Goal: Information Seeking & Learning: Learn about a topic

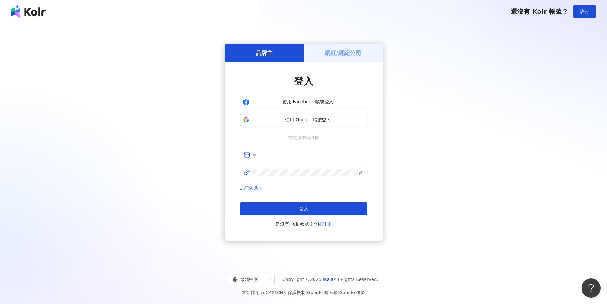
click at [331, 117] on span "使用 Google 帳號登入" at bounding box center [308, 120] width 113 height 6
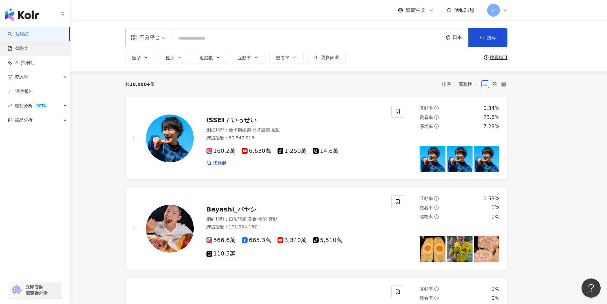
click at [20, 45] on link "找貼文" at bounding box center [18, 48] width 21 height 6
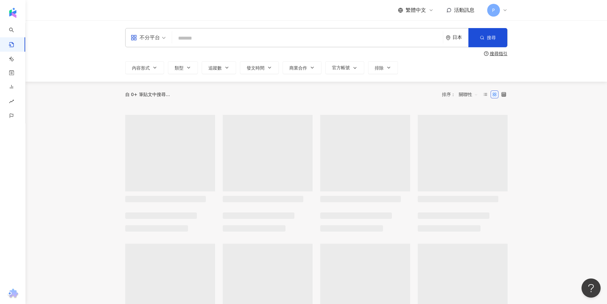
click at [453, 38] on div "日本" at bounding box center [460, 37] width 16 height 5
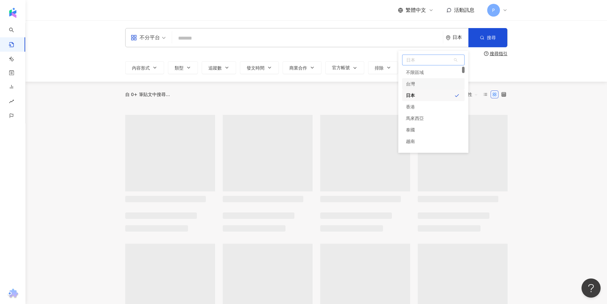
click at [429, 86] on div "台灣" at bounding box center [433, 83] width 62 height 11
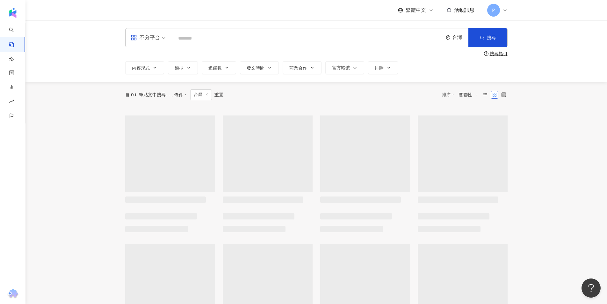
click at [348, 37] on input "search" at bounding box center [308, 38] width 266 height 14
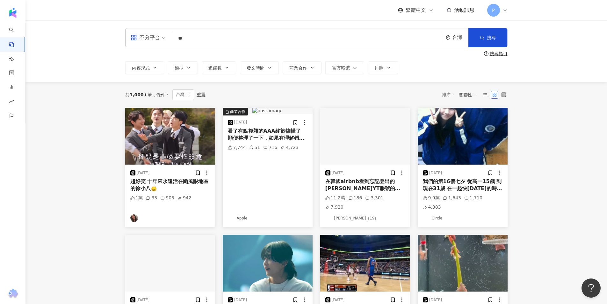
type input "*"
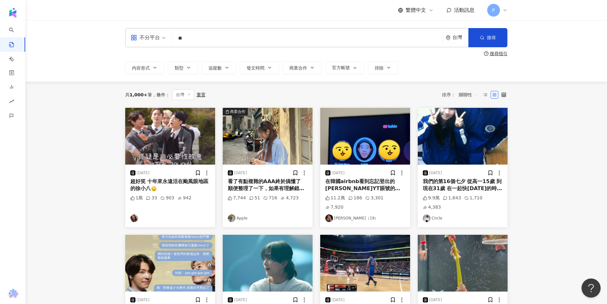
type input "*"
type input "**"
click at [486, 44] on button "搜尋" at bounding box center [487, 37] width 39 height 19
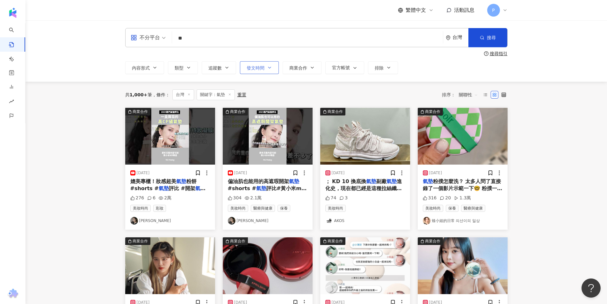
click at [262, 66] on span "發文時間" at bounding box center [256, 67] width 18 height 5
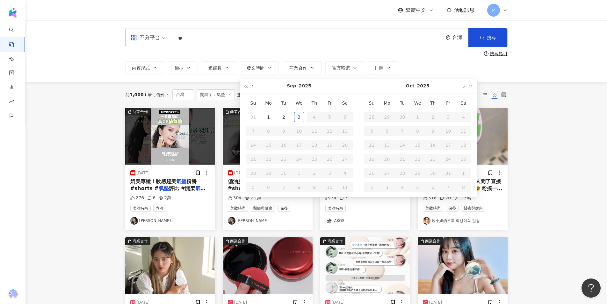
click at [250, 87] on button "button" at bounding box center [252, 86] width 7 height 14
type input "**********"
click at [254, 85] on span "button" at bounding box center [252, 85] width 3 height 3
type input "**********"
click at [289, 117] on td "1" at bounding box center [283, 117] width 15 height 14
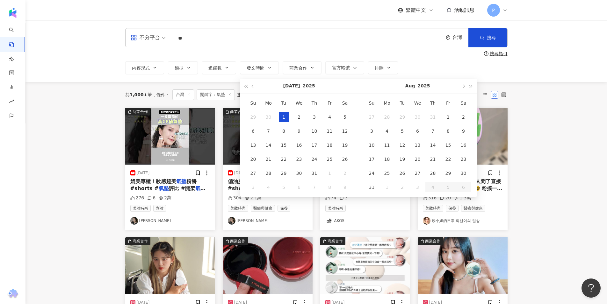
type input "**********"
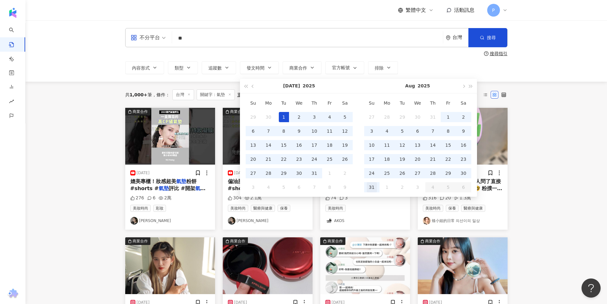
type input "**********"
click at [377, 184] on div "31" at bounding box center [372, 187] width 10 height 10
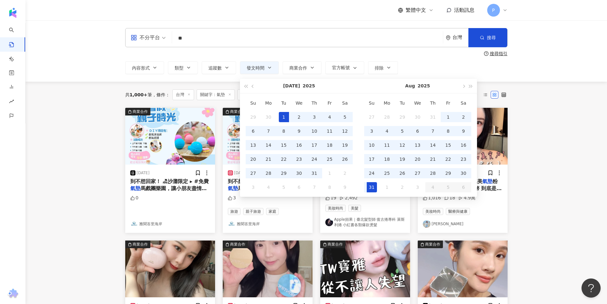
click at [547, 152] on main "**********" at bounding box center [315, 281] width 581 height 523
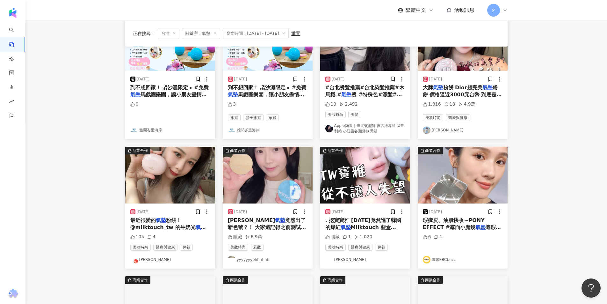
scroll to position [96, 0]
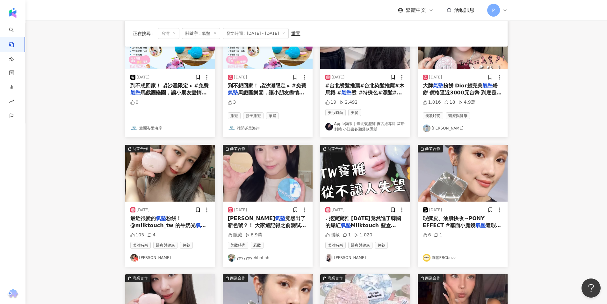
click at [294, 162] on img "button" at bounding box center [268, 173] width 90 height 57
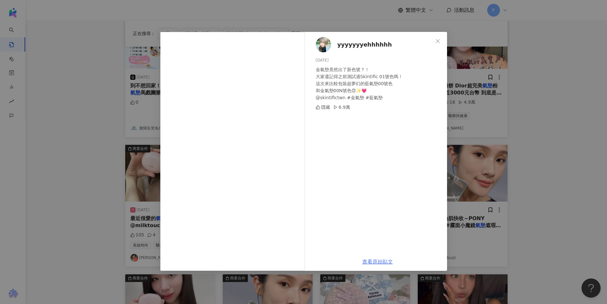
click at [383, 260] on link "查看原始貼文" at bounding box center [377, 261] width 31 height 6
click at [562, 115] on div "yyyyyyyehhhhhh [DATE] 金氣墊竟然出了新色號？！ 大家還記得之前測試過Skintific 01號色嗎！ 這次來比較包裝超夢幻的藍氣墊00號…" at bounding box center [303, 152] width 607 height 304
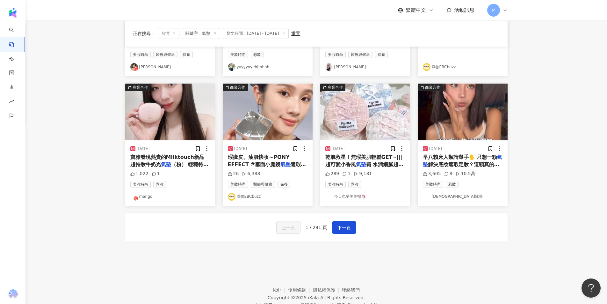
scroll to position [287, 0]
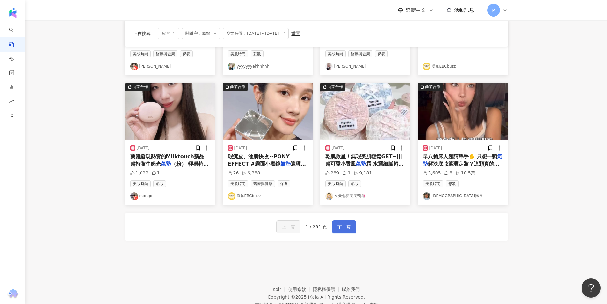
click at [345, 227] on span "下一頁" at bounding box center [343, 227] width 13 height 8
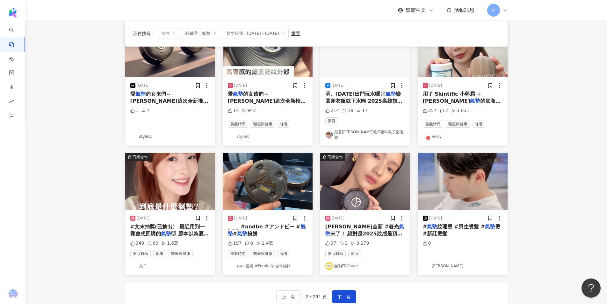
scroll to position [284, 0]
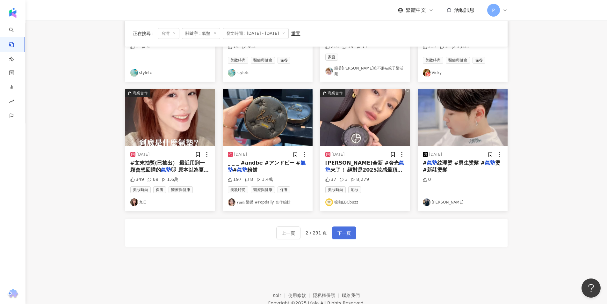
click at [337, 229] on span "下一頁" at bounding box center [343, 233] width 13 height 8
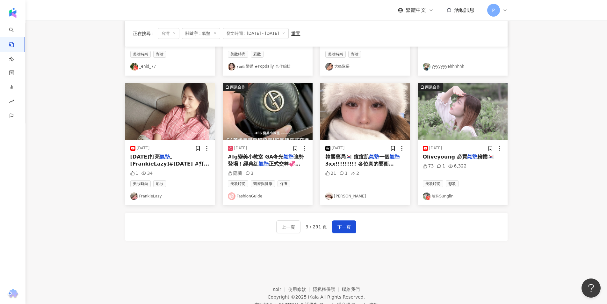
click at [442, 124] on img "button" at bounding box center [463, 111] width 90 height 57
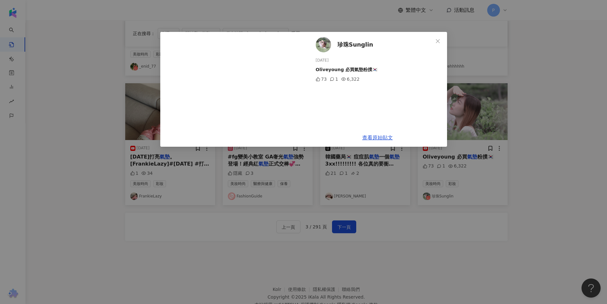
click at [520, 146] on div "珍珠Sunglin [DATE] Oliveyoung 必買氣墊粉撲🇰🇷 73 1 6,322 查看原始貼文" at bounding box center [303, 152] width 607 height 304
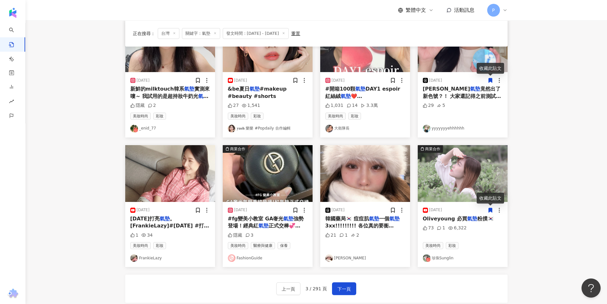
scroll to position [255, 0]
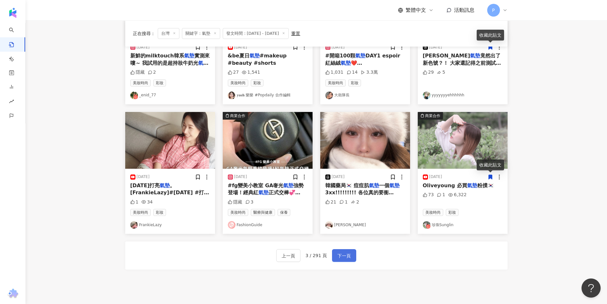
click at [343, 252] on span "下一頁" at bounding box center [343, 256] width 13 height 8
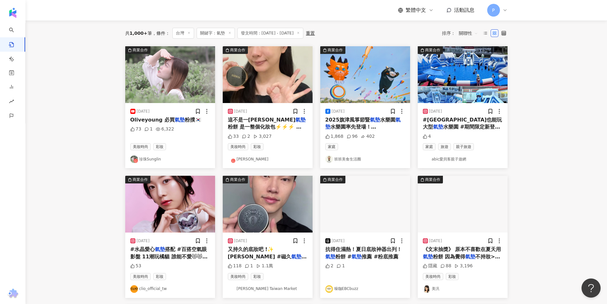
scroll to position [32, 0]
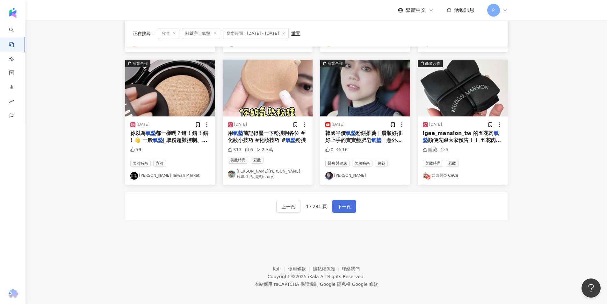
click at [345, 203] on span "下一頁" at bounding box center [343, 207] width 13 height 8
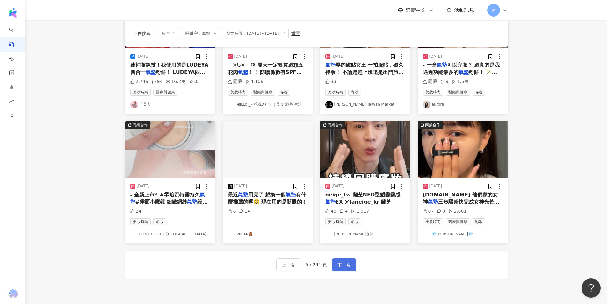
scroll to position [243, 0]
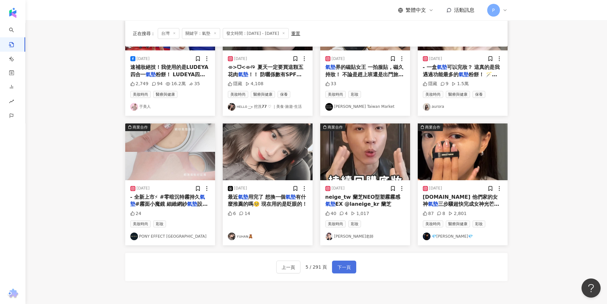
click at [341, 271] on span "下一頁" at bounding box center [343, 267] width 13 height 8
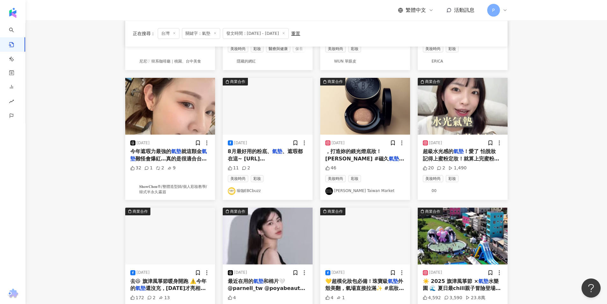
scroll to position [223, 0]
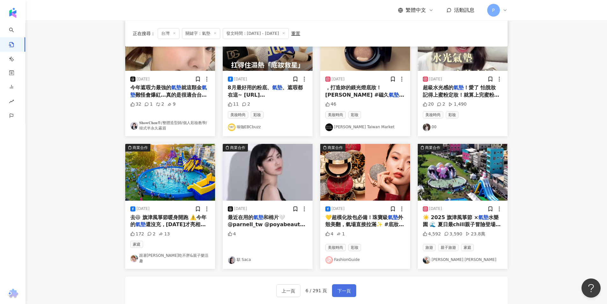
click at [351, 285] on button "下一頁" at bounding box center [344, 290] width 24 height 13
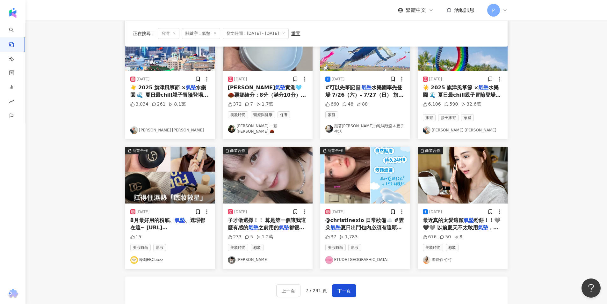
click at [545, 177] on main "**********" at bounding box center [315, 58] width 581 height 523
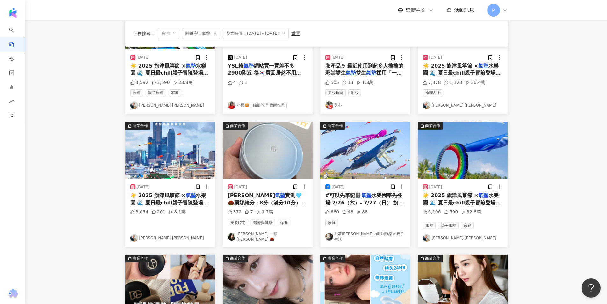
scroll to position [116, 0]
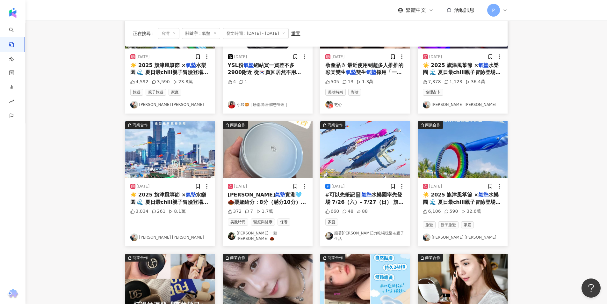
click at [580, 150] on main "**********" at bounding box center [315, 165] width 581 height 523
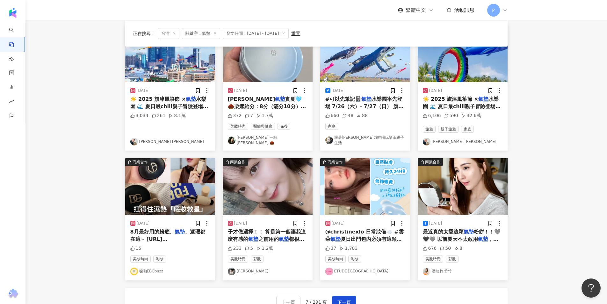
scroll to position [243, 0]
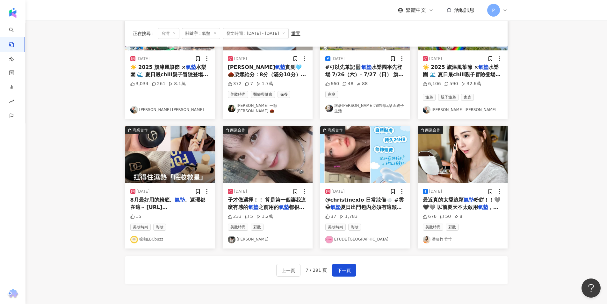
click at [291, 200] on div "子才做選擇！！ 算是第一個讓我這麼有感的 氣墊 之前用的 氣墊 都很容易脫妝 上妝效果" at bounding box center [268, 203] width 80 height 14
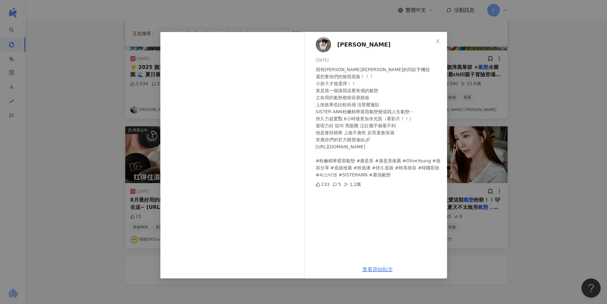
click at [384, 270] on link "查看原始貼文" at bounding box center [377, 269] width 31 height 6
click at [386, 268] on link "查看原始貼文" at bounding box center [377, 269] width 31 height 6
click at [573, 110] on div "[PERSON_NAME] [DATE] 我有[PERSON_NAME]和[PERSON_NAME]的同款手機殼 還想要他們的無瑕底妝！！！ 小孩子才做選擇！…" at bounding box center [303, 152] width 607 height 304
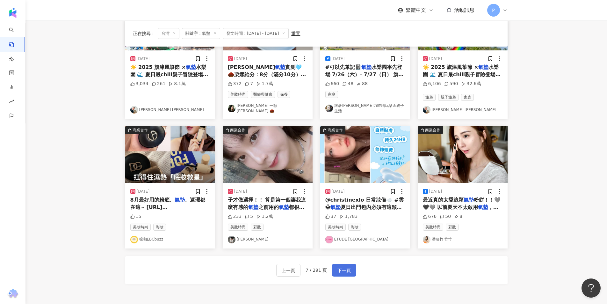
click at [345, 266] on span "下一頁" at bounding box center [343, 270] width 13 height 8
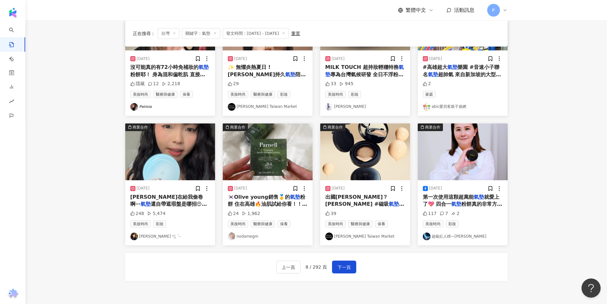
click at [414, 271] on div "上一頁 8 / 292 頁 下一頁" at bounding box center [316, 267] width 382 height 28
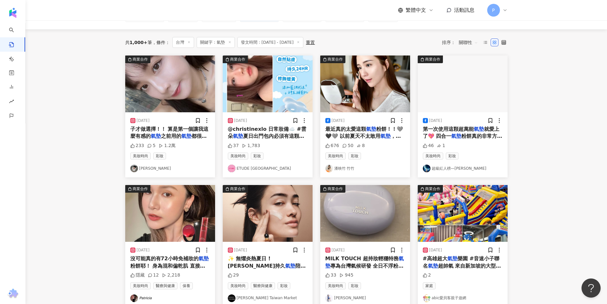
scroll to position [212, 0]
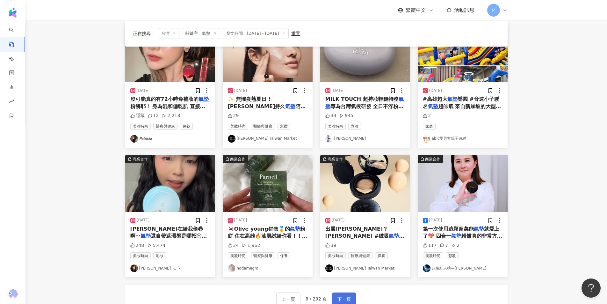
click at [342, 299] on span "下一頁" at bounding box center [343, 299] width 13 height 8
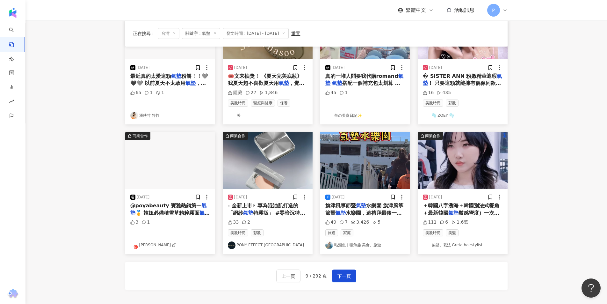
scroll to position [247, 0]
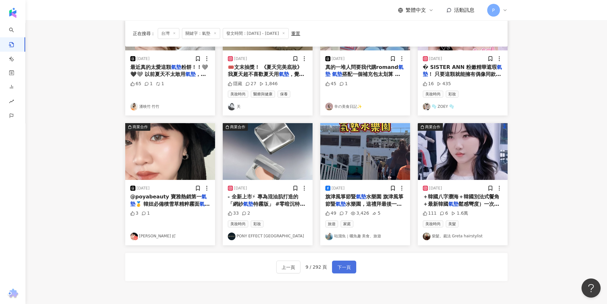
click at [347, 268] on span "下一頁" at bounding box center [343, 267] width 13 height 8
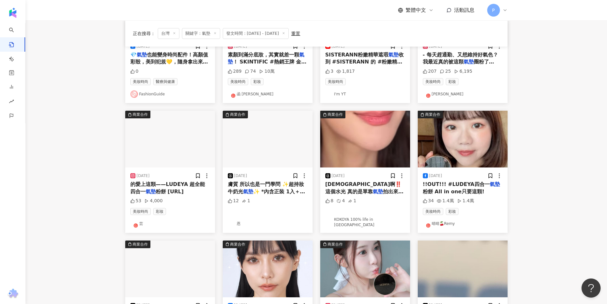
scroll to position [127, 0]
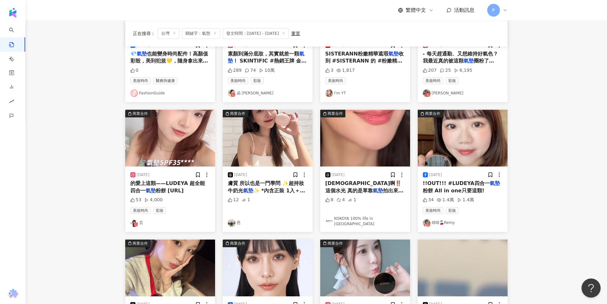
click at [158, 133] on img "button" at bounding box center [170, 138] width 90 height 57
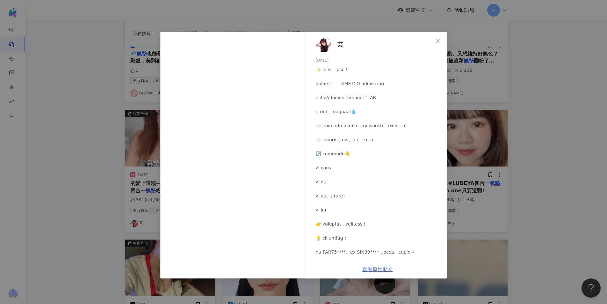
click at [381, 267] on link "查看原始貼文" at bounding box center [377, 269] width 31 height 6
click at [519, 115] on div "芸 [DATE] 53 4,000 查看原始貼文" at bounding box center [303, 152] width 607 height 304
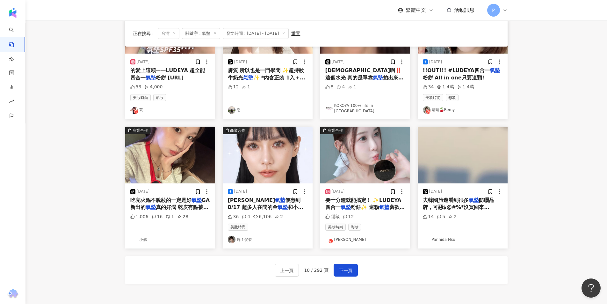
scroll to position [255, 0]
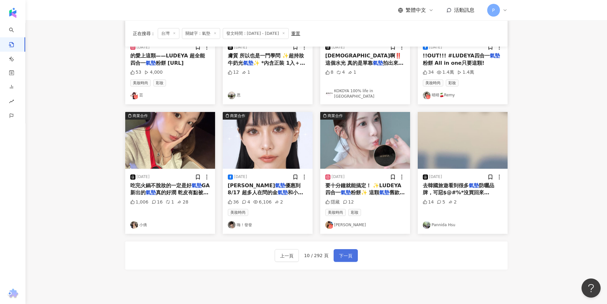
click at [351, 252] on span "下一頁" at bounding box center [345, 256] width 13 height 8
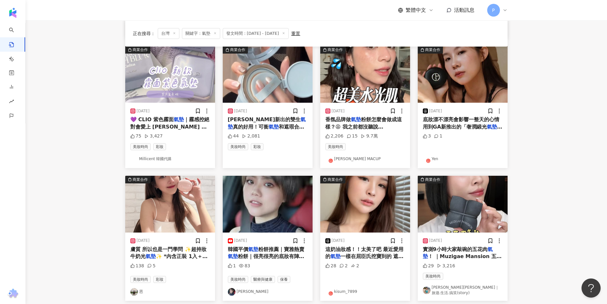
scroll to position [96, 0]
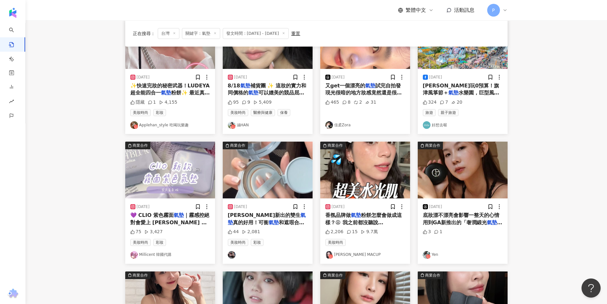
click at [274, 164] on img "button" at bounding box center [268, 169] width 90 height 57
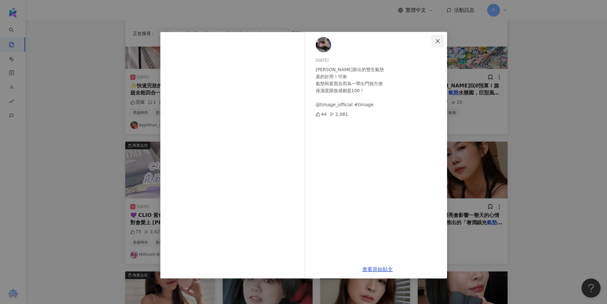
click at [441, 37] on button "Close" at bounding box center [437, 41] width 13 height 13
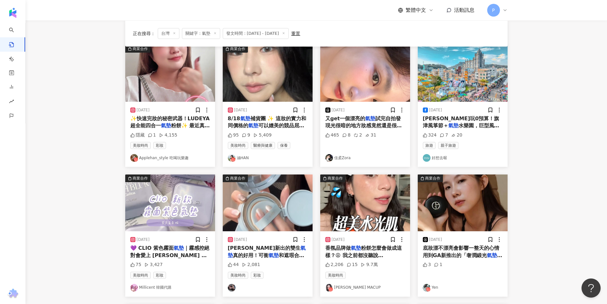
scroll to position [32, 0]
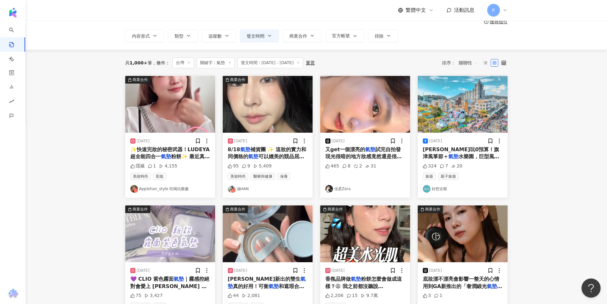
click at [342, 85] on img "button" at bounding box center [365, 104] width 90 height 57
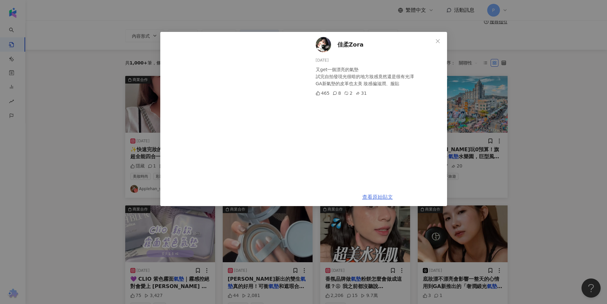
click at [386, 194] on link "查看原始貼文" at bounding box center [377, 197] width 31 height 6
click at [554, 157] on div "佳柔Zora [DATE] 又get一個漂亮的氣墊 試完自拍發現光很暗的地方妝感竟然還是很有光澤 GA新氣墊的皮革也太美 妝感偏滋潤、服貼 465 8 2 3…" at bounding box center [303, 152] width 607 height 304
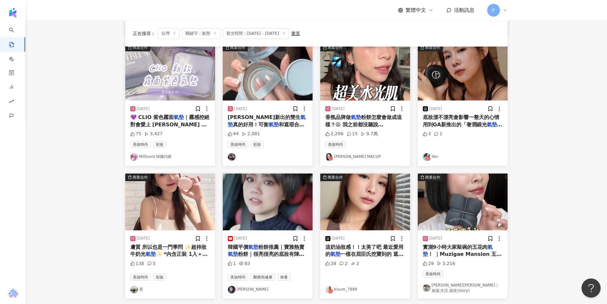
scroll to position [255, 0]
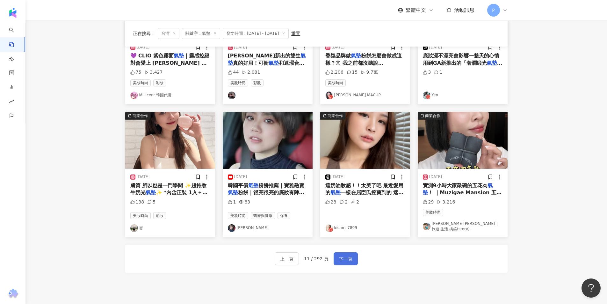
click at [351, 255] on span "下一頁" at bounding box center [345, 259] width 13 height 8
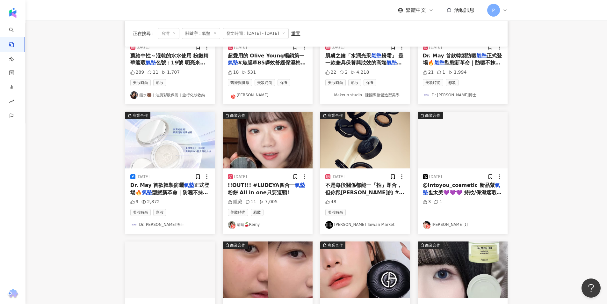
scroll to position [96, 0]
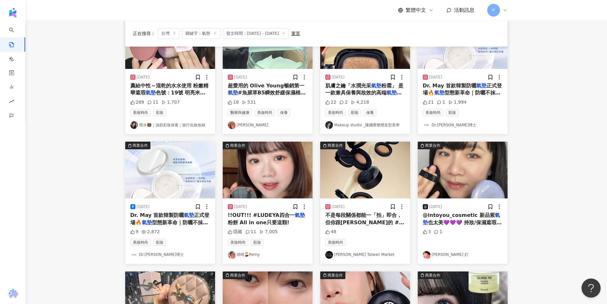
click at [296, 195] on img "button" at bounding box center [268, 169] width 90 height 57
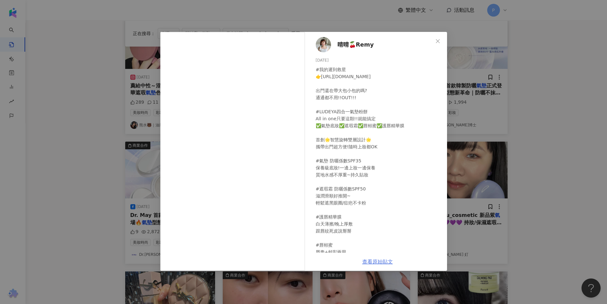
click at [377, 260] on link "查看原始貼文" at bounding box center [377, 261] width 31 height 6
click at [509, 147] on div "晴晴🍒Remy [DATE] #我的遲到救星 👉[URL][DOMAIN_NAME] 出門還在帶大包小包的嗎? 通通都不用!!OUT!!! #LUDEYA四合…" at bounding box center [303, 152] width 607 height 304
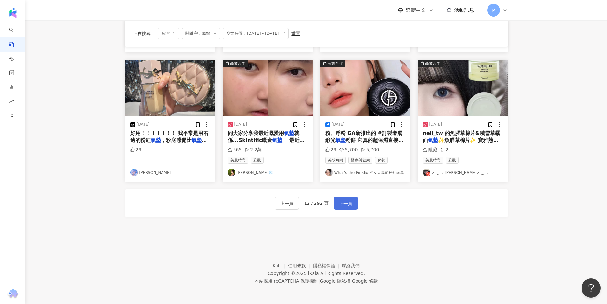
click at [336, 197] on button "下一頁" at bounding box center [346, 203] width 24 height 13
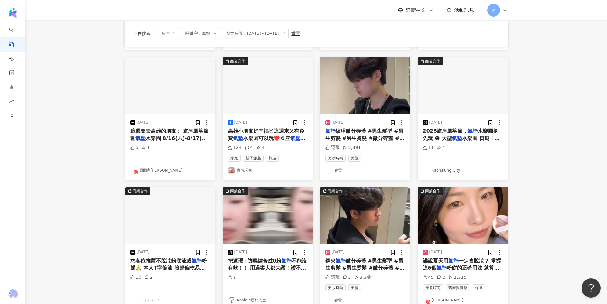
scroll to position [275, 0]
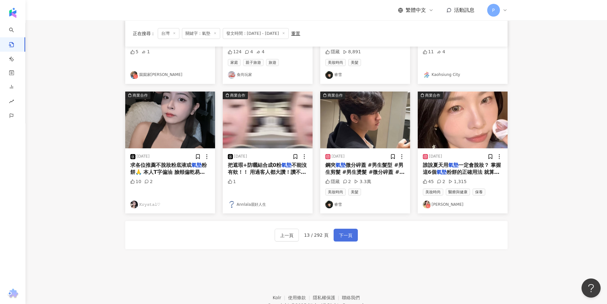
click at [349, 235] on span "下一頁" at bounding box center [345, 235] width 13 height 8
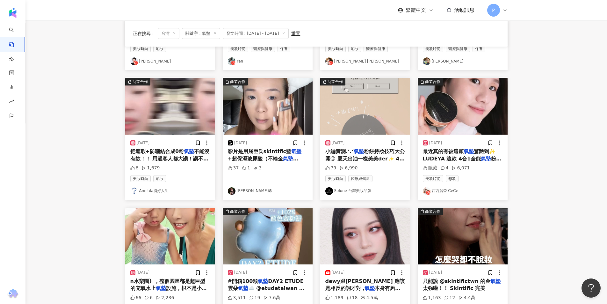
scroll to position [287, 0]
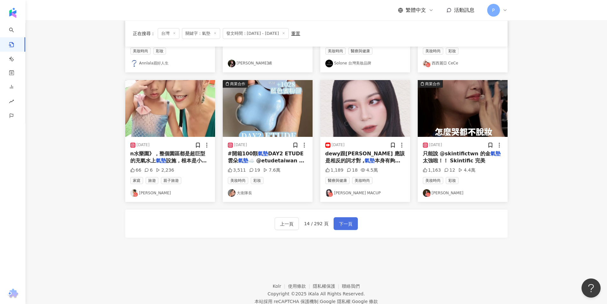
click at [335, 220] on button "下一頁" at bounding box center [346, 223] width 24 height 13
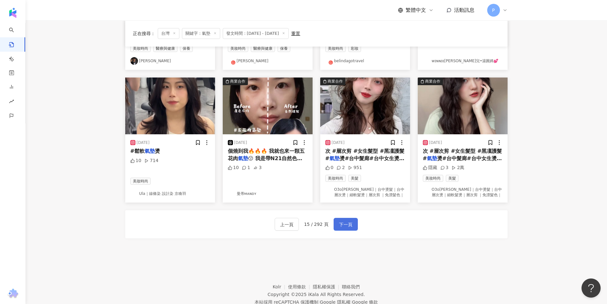
scroll to position [293, 0]
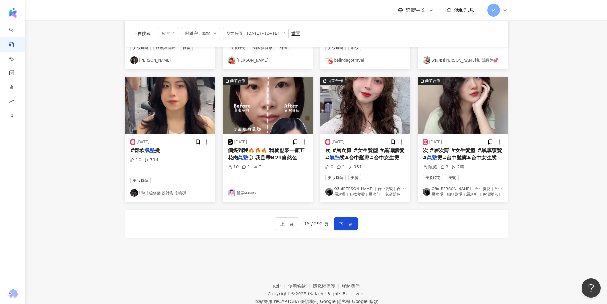
click at [448, 160] on span "燙#台中髮廊#台中女生燙髮#八字瀏海" at bounding box center [462, 161] width 79 height 13
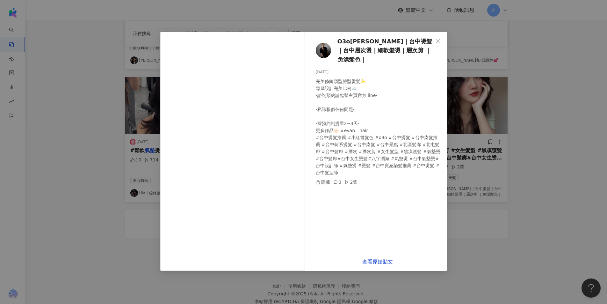
click at [565, 148] on div "O3o艾文[PERSON_NAME]｜台中燙髮｜台中層次燙｜細軟髮燙｜層次剪 ｜免漂髮色｜ [DATE] 完美修飾頭型臉型燙髮✨ 專屬設計完美比例☁️ -諮詢…" at bounding box center [303, 152] width 607 height 304
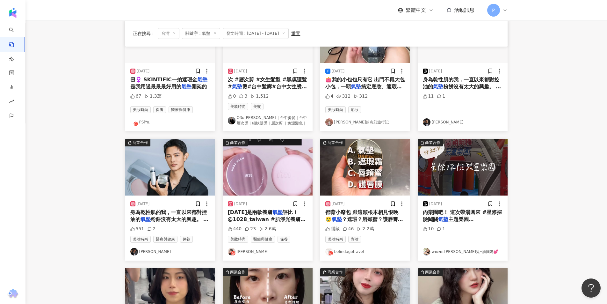
scroll to position [6, 0]
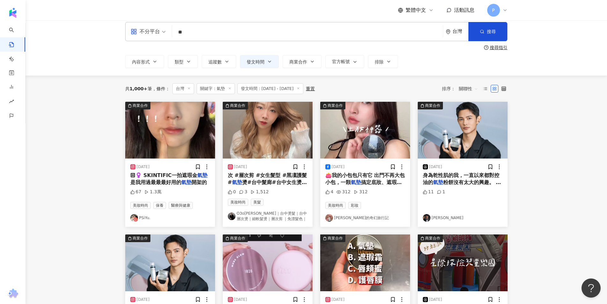
click at [196, 172] on div "🏻‍♀️ SKINTIFIC一拍遮瑕金 氣墊 是我用過最最最好用的 氣墊 開架的" at bounding box center [170, 179] width 80 height 14
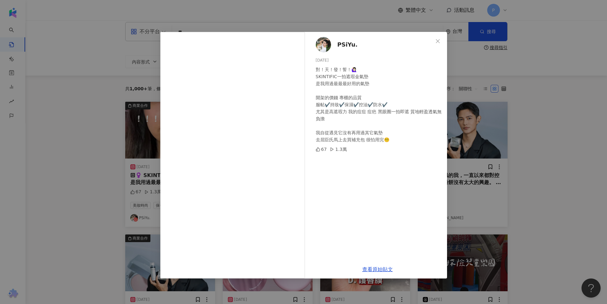
click at [544, 157] on div "PSiYu. [DATE] 對！天！發！誓！🙋🏻‍♀️ SKINTIFIC一拍遮瑕金氣墊 是我用過最最最好用的氣墊 開架的價錢 專櫃的品質 服帖✔️持妝✔️保…" at bounding box center [303, 152] width 607 height 304
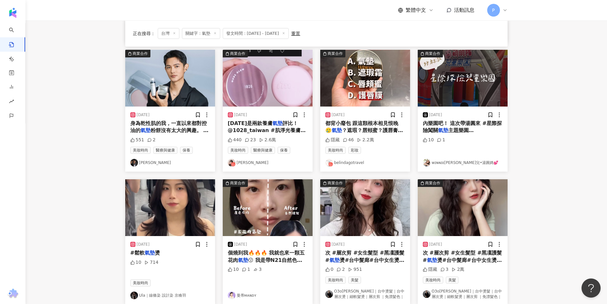
scroll to position [261, 0]
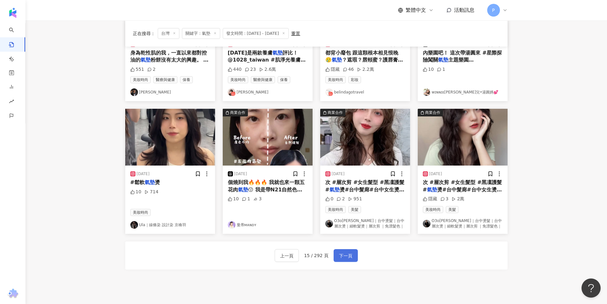
click at [353, 253] on button "下一頁" at bounding box center [346, 255] width 24 height 13
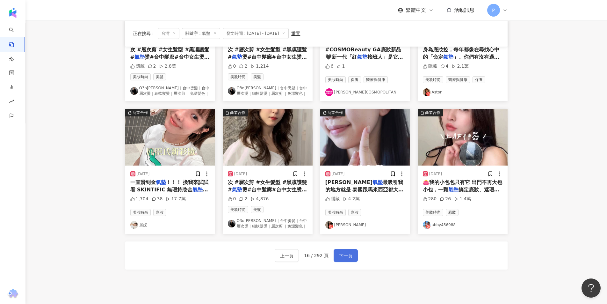
click at [346, 252] on span "下一頁" at bounding box center [345, 256] width 13 height 8
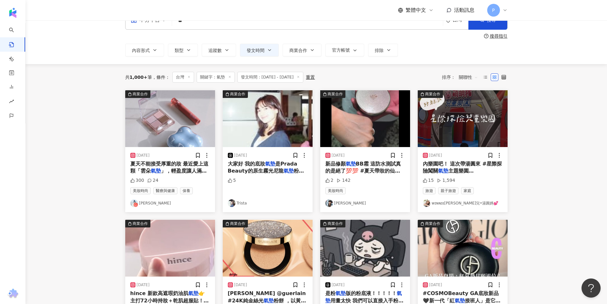
scroll to position [0, 0]
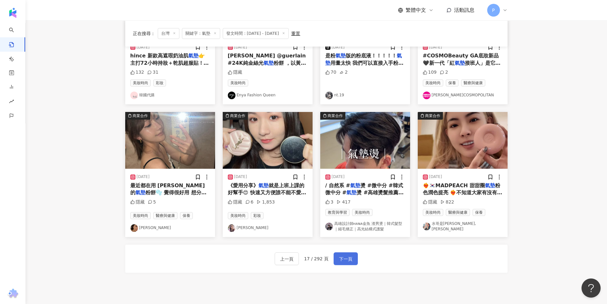
click at [347, 258] on span "下一頁" at bounding box center [345, 259] width 13 height 8
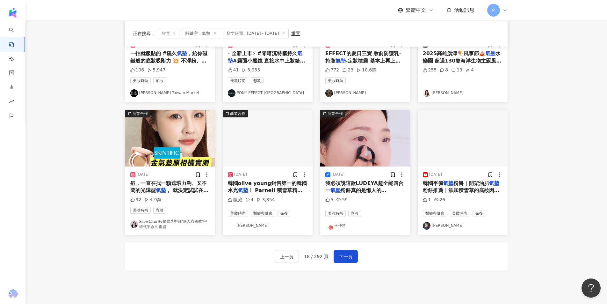
scroll to position [255, 0]
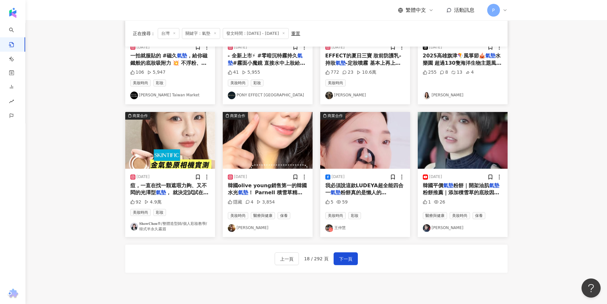
click at [393, 271] on div "上一頁 18 / 292 頁 下一頁" at bounding box center [316, 258] width 382 height 28
click at [345, 259] on span "下一頁" at bounding box center [345, 259] width 13 height 8
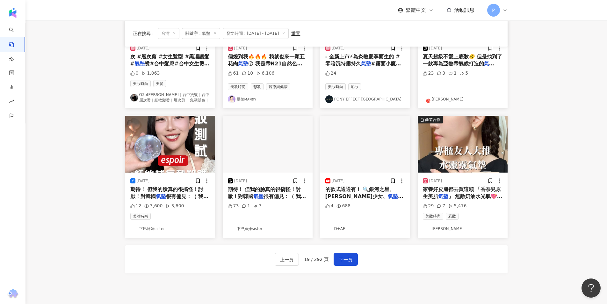
scroll to position [258, 0]
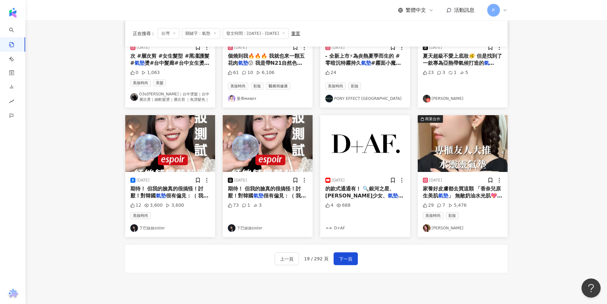
click at [476, 152] on img "button" at bounding box center [463, 143] width 90 height 57
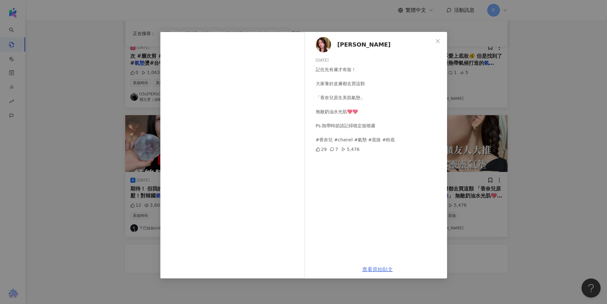
click at [367, 270] on link "查看原始貼文" at bounding box center [377, 269] width 31 height 6
click at [552, 72] on div "[PERSON_NAME] [DATE] 記住先有膚才有妝！ 大家養好皮膚都去買這顆 「香奈兒原生美肌氣墊」 無敵奶油水光肌💖💖 Ps.熱帶時節請記得噴定妝噴…" at bounding box center [303, 152] width 607 height 304
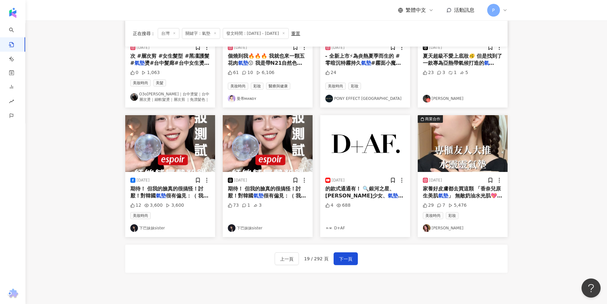
click at [391, 280] on div "商業合作 [DATE] 次 #層次剪 #女生髮型 #黑凜護髮 # 氣墊 燙#台中髮廊#台中女生燙髮#八字瀏海 0 4 1,263 美妝時尚 美髮 O3o艾文[…" at bounding box center [316, 69] width 382 height 438
click at [335, 253] on button "下一頁" at bounding box center [346, 258] width 24 height 13
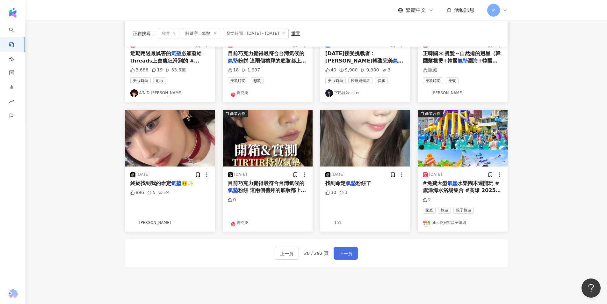
scroll to position [252, 0]
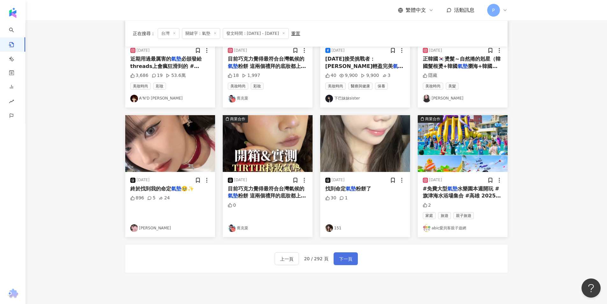
click at [341, 252] on button "下一頁" at bounding box center [346, 258] width 24 height 13
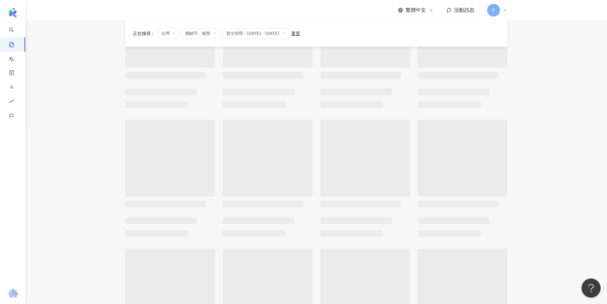
scroll to position [64, 0]
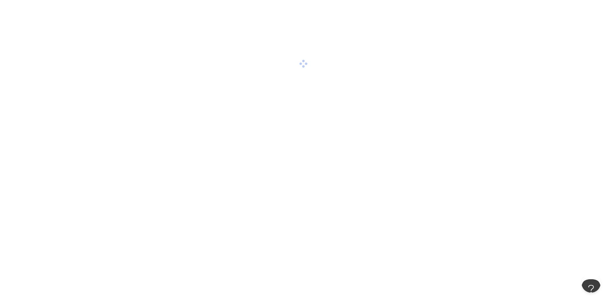
click at [420, 89] on div at bounding box center [303, 63] width 607 height 127
